Goal: Task Accomplishment & Management: Manage account settings

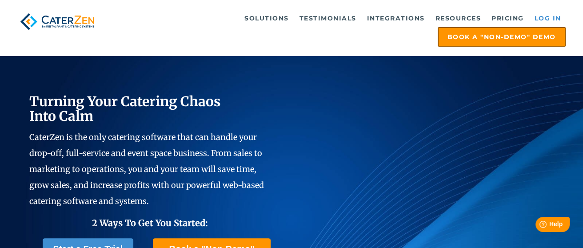
click at [551, 15] on link "Log in" at bounding box center [548, 18] width 36 height 18
click at [539, 15] on link "Log in" at bounding box center [548, 18] width 36 height 18
click at [552, 21] on link "Log in" at bounding box center [548, 18] width 36 height 18
click at [549, 22] on link "Log in" at bounding box center [548, 18] width 36 height 18
click at [536, 18] on link "Log in" at bounding box center [548, 18] width 36 height 18
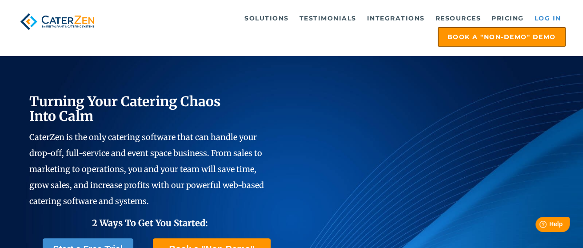
click at [551, 16] on link "Log in" at bounding box center [548, 18] width 36 height 18
